Goal: Task Accomplishment & Management: Complete application form

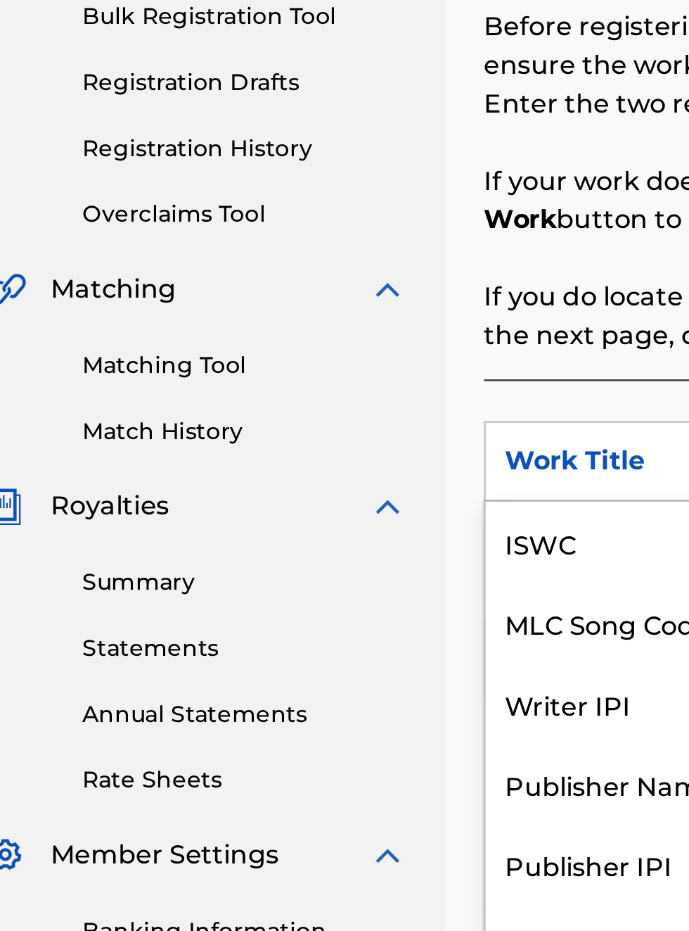
click at [308, 618] on div "Publisher IPI" at bounding box center [320, 635] width 169 height 35
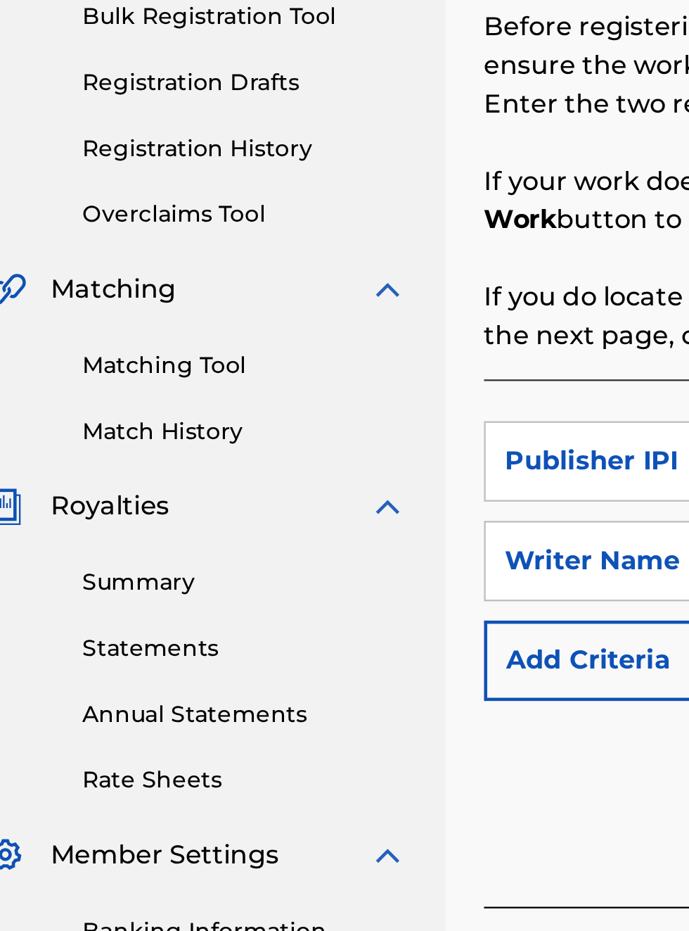
scroll to position [258, 23]
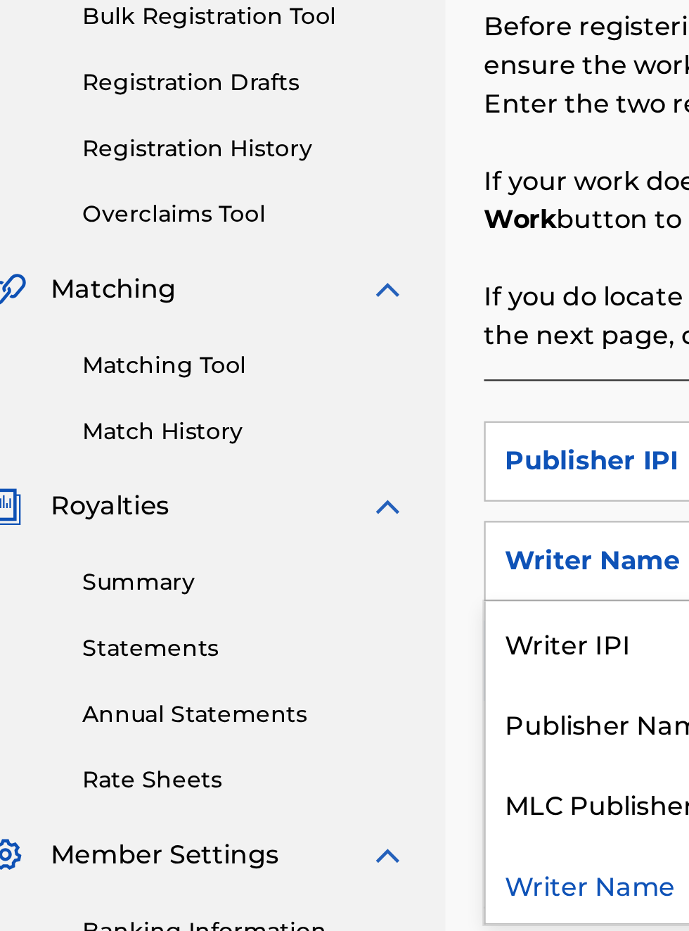
click at [318, 578] on div "Publisher Name" at bounding box center [320, 573] width 169 height 35
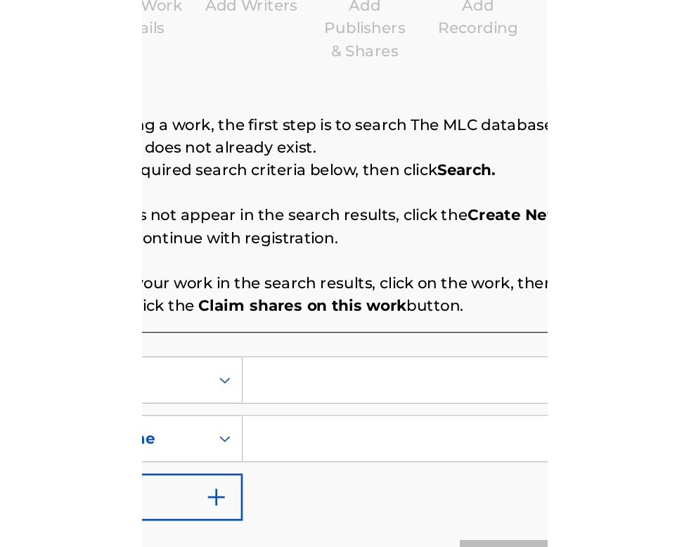
scroll to position [176, 330]
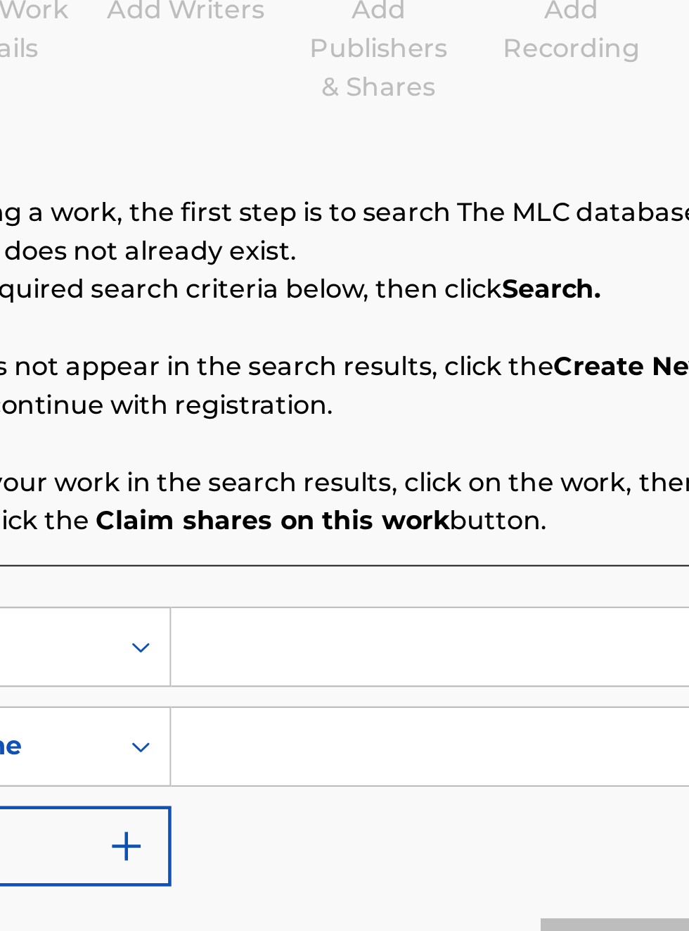
click at [443, 464] on input "Search Form" at bounding box center [538, 460] width 267 height 34
type input "00340604990"
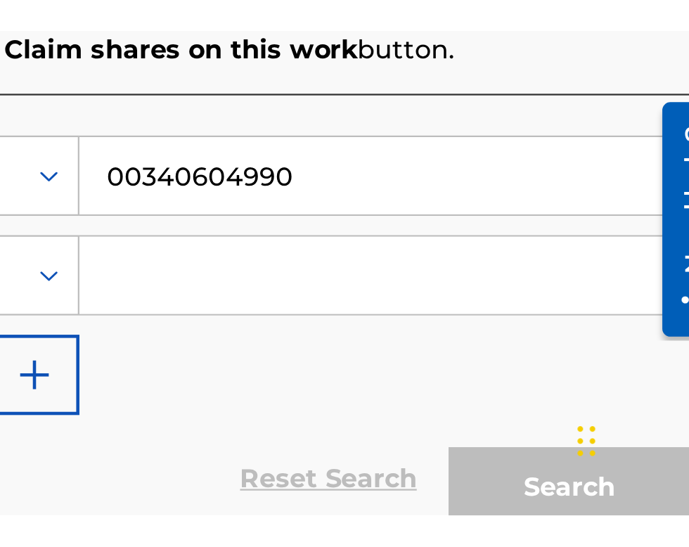
scroll to position [273, 370]
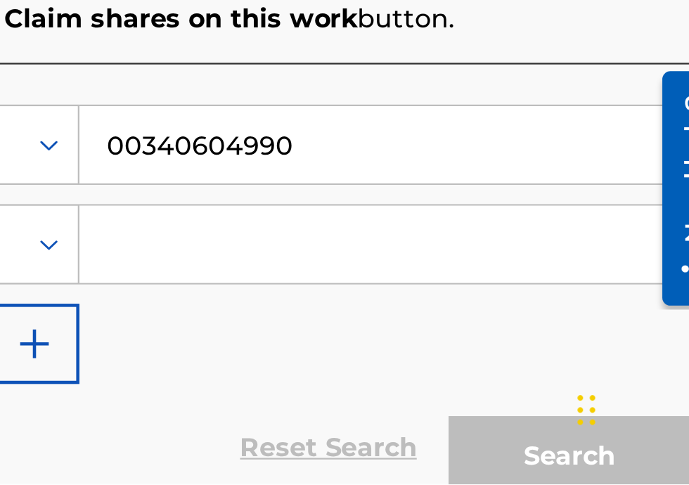
click at [459, 383] on input "Search Form" at bounding box center [538, 381] width 267 height 34
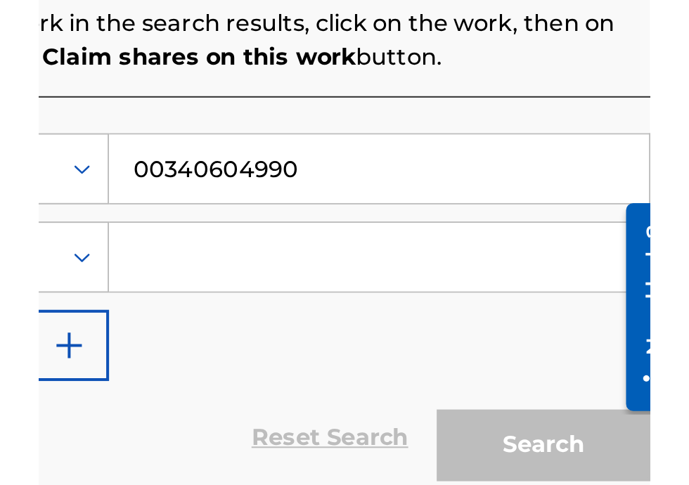
scroll to position [253, 370]
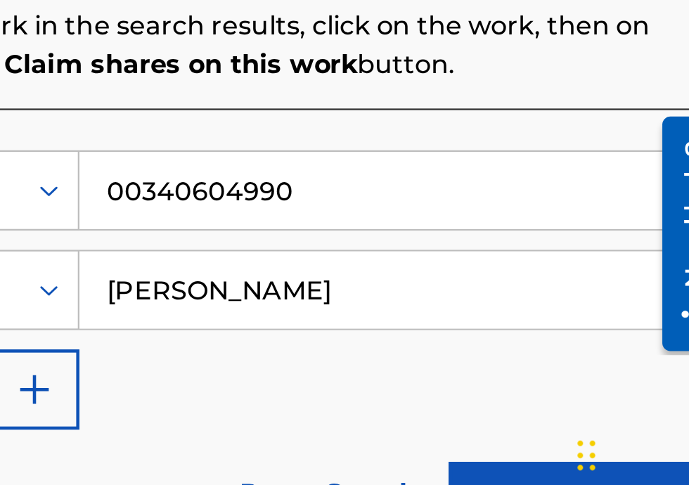
click at [498, 378] on input "[PERSON_NAME]" at bounding box center [538, 381] width 267 height 34
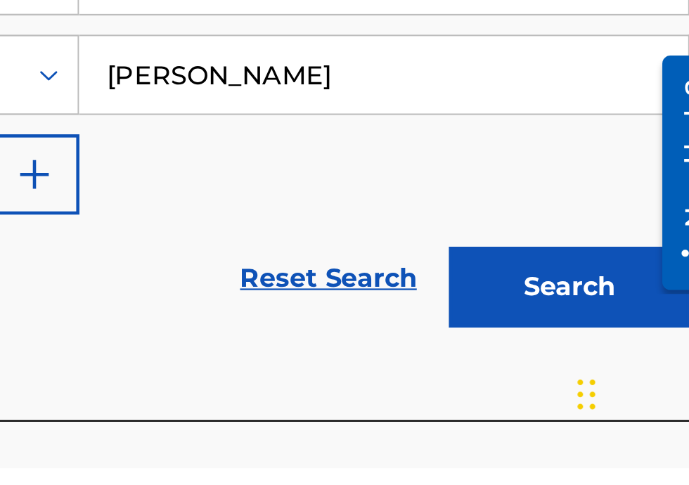
scroll to position [194, 0]
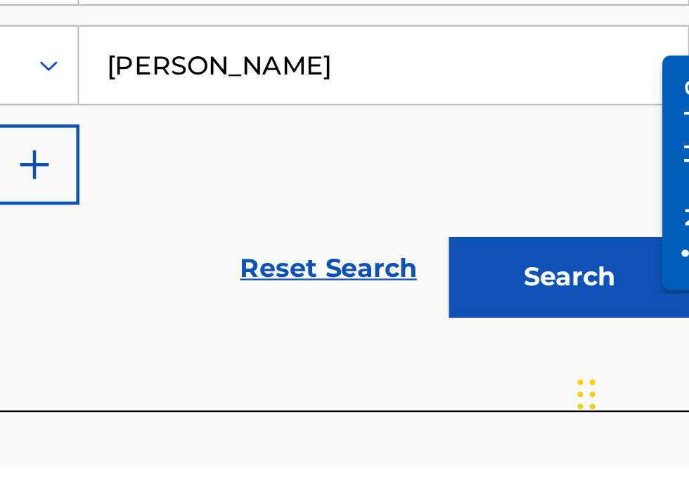
type input "[PERSON_NAME]"
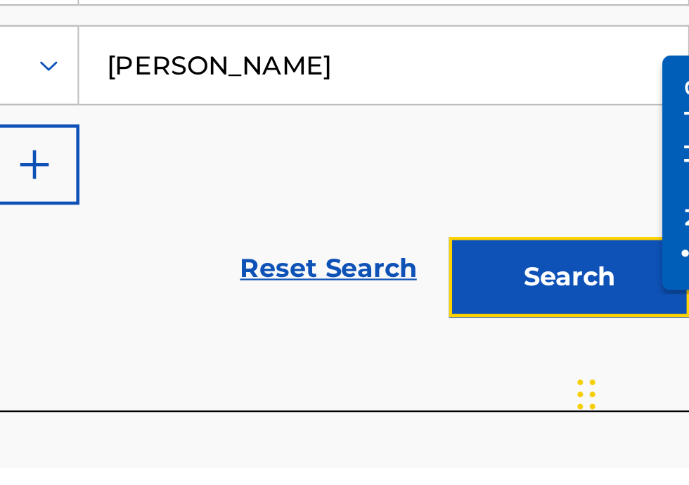
click at [639, 407] on button "Search" at bounding box center [620, 401] width 106 height 35
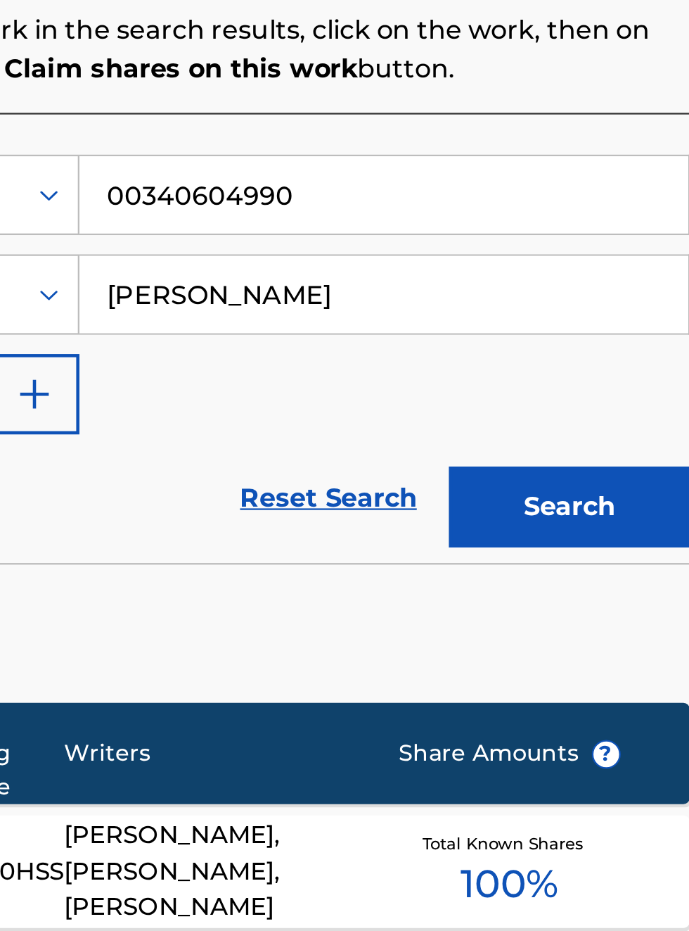
scroll to position [0, 0]
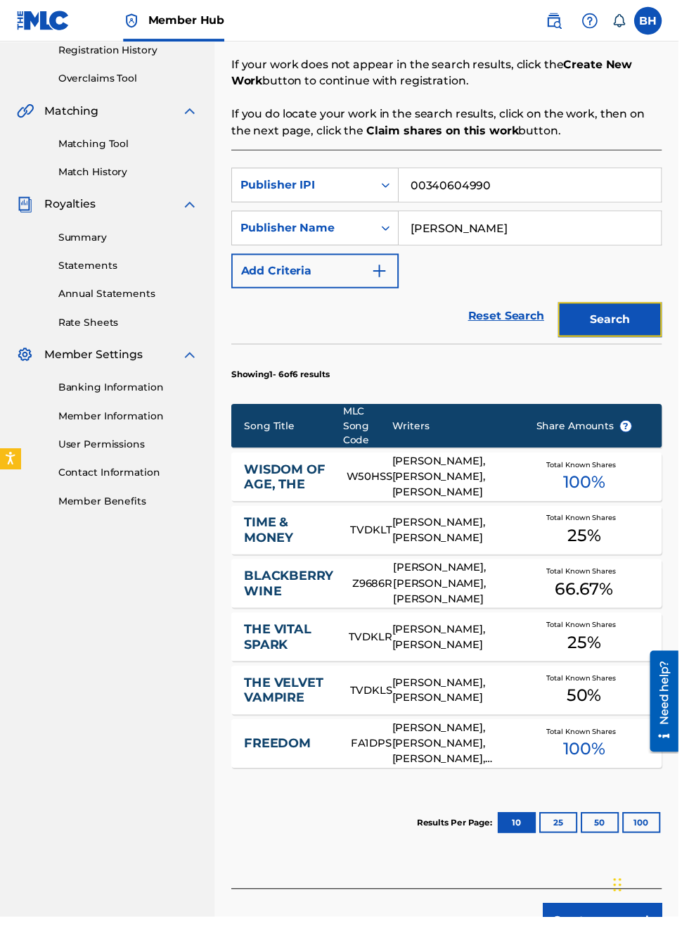
click at [639, 319] on button "Search" at bounding box center [620, 324] width 106 height 35
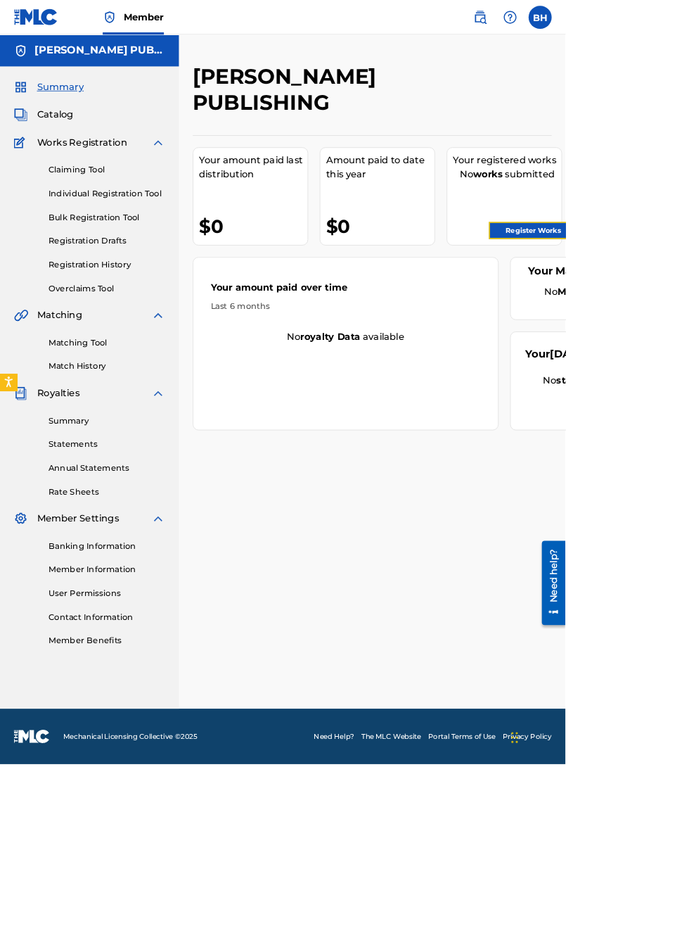
click at [679, 280] on link "Register Works" at bounding box center [650, 280] width 108 height 21
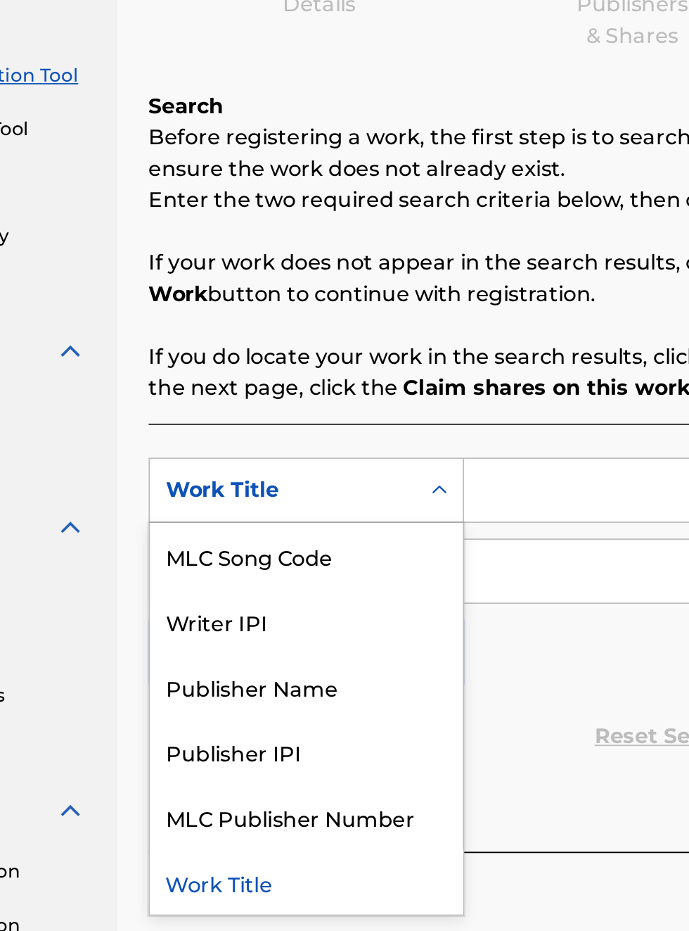
scroll to position [195, 155]
click at [313, 599] on div "Publisher IPI" at bounding box center [320, 600] width 169 height 35
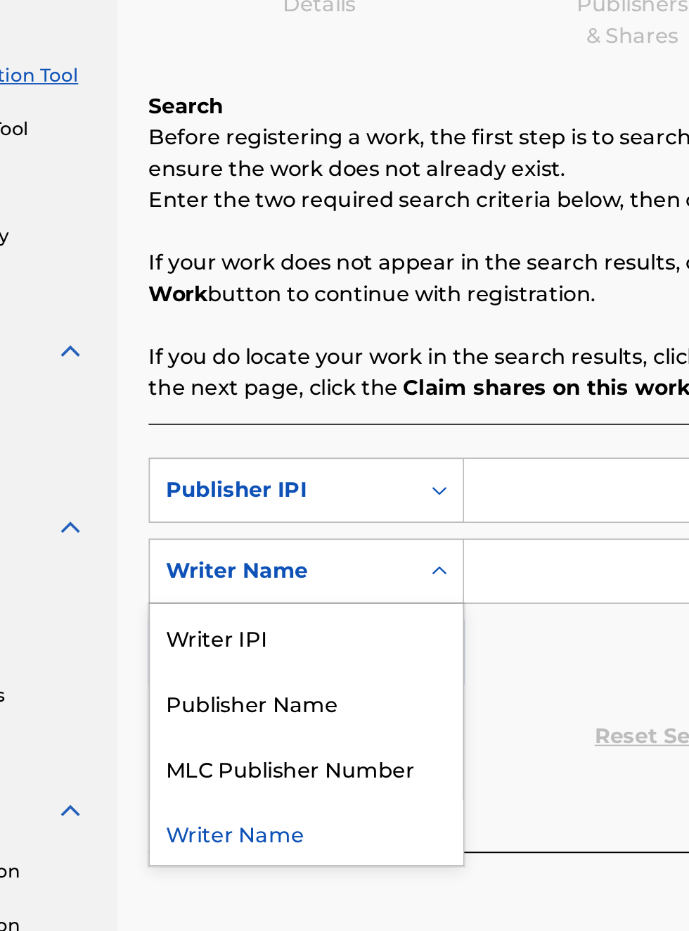
click at [298, 535] on div "Writer IPI" at bounding box center [320, 538] width 169 height 35
click at [329, 568] on div "Publisher Name" at bounding box center [320, 573] width 169 height 35
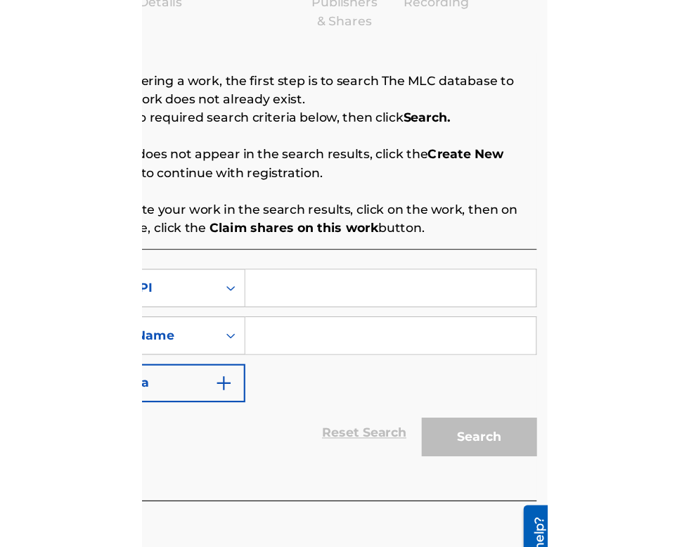
scroll to position [195, 310]
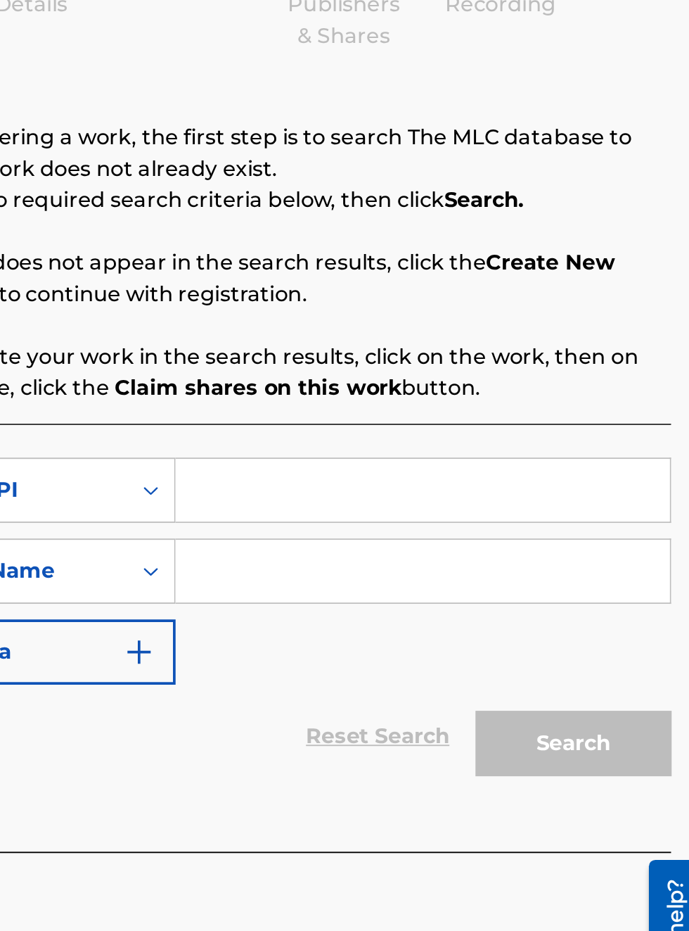
click at [482, 458] on input "Search Form" at bounding box center [538, 460] width 267 height 34
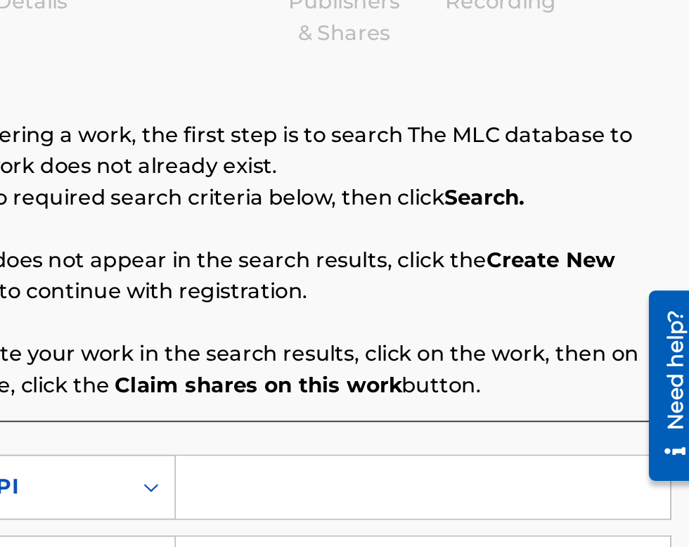
type input "00340604990"
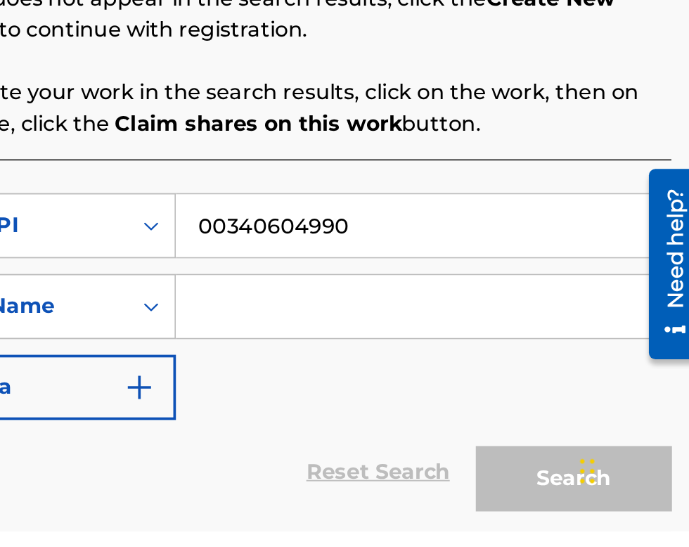
scroll to position [77, 0]
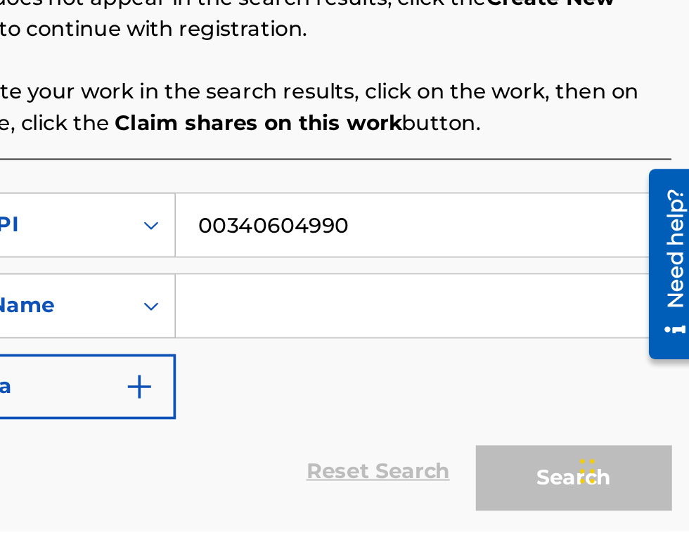
click at [472, 427] on input "Search Form" at bounding box center [538, 426] width 267 height 34
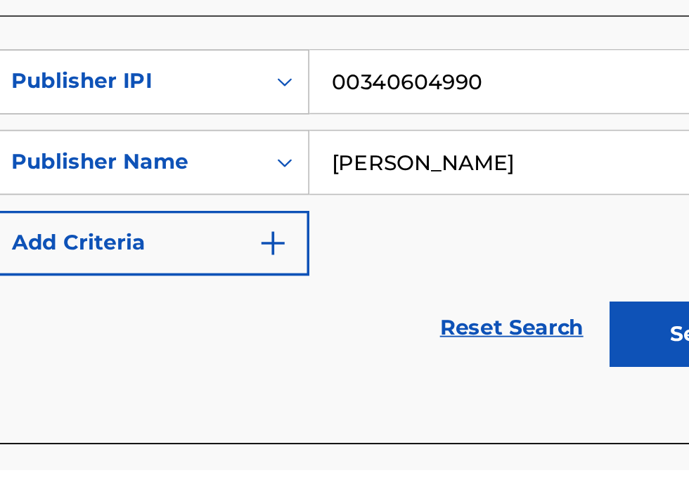
scroll to position [231, 238]
click at [497, 313] on input "[PERSON_NAME]" at bounding box center [538, 320] width 267 height 34
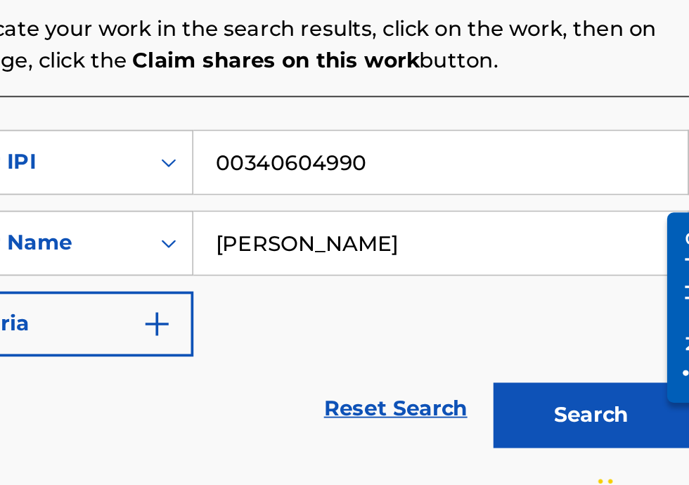
scroll to position [188, 300]
type input "[PERSON_NAME]"
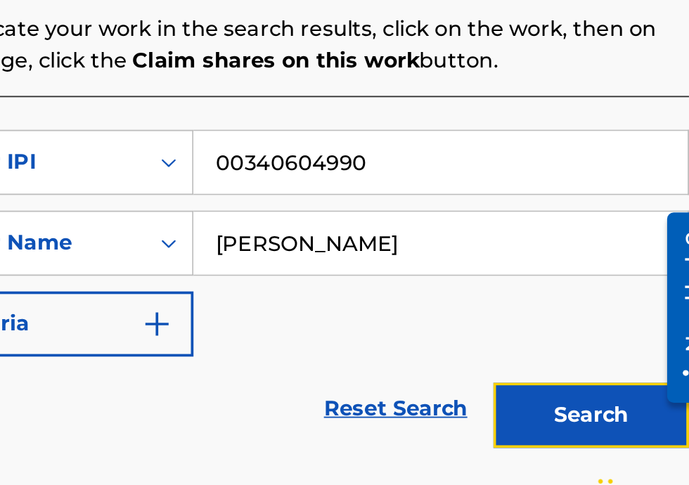
click at [639, 412] on button "Search" at bounding box center [620, 412] width 106 height 35
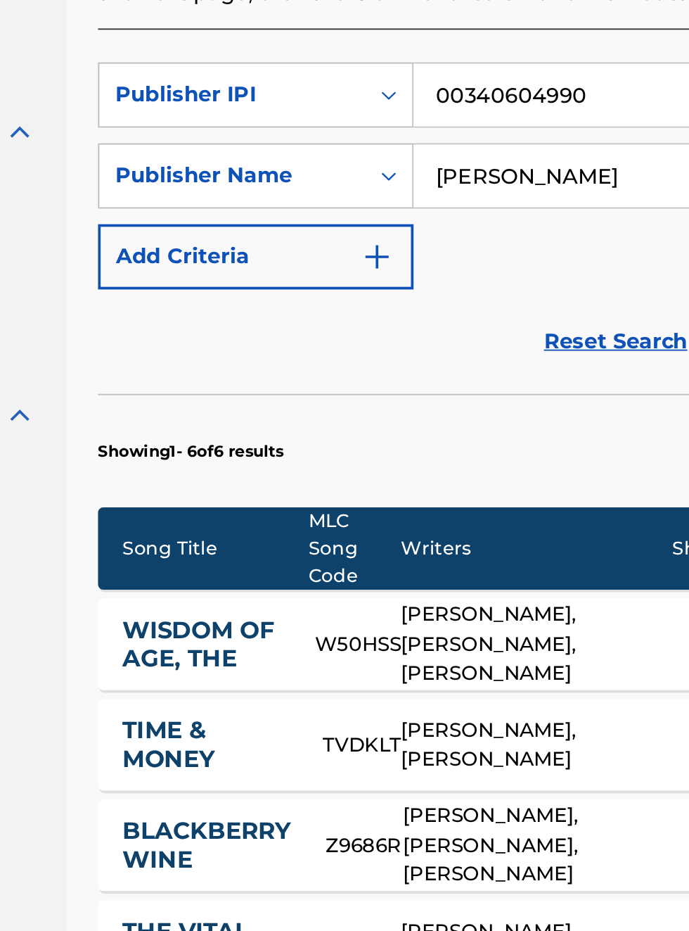
scroll to position [57, 0]
